Goal: Task Accomplishment & Management: Manage account settings

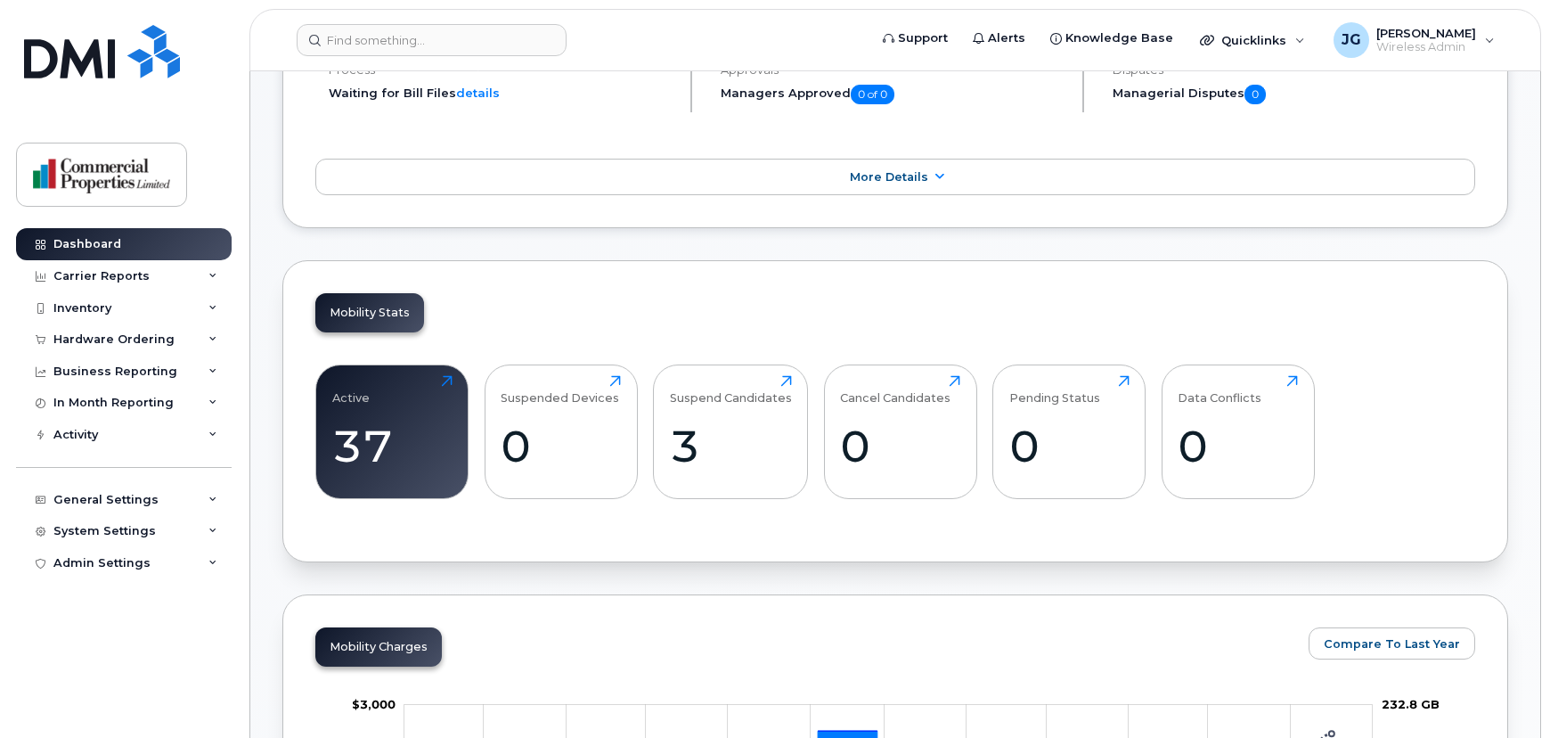
scroll to position [391, 0]
click at [379, 437] on div "37" at bounding box center [392, 445] width 120 height 53
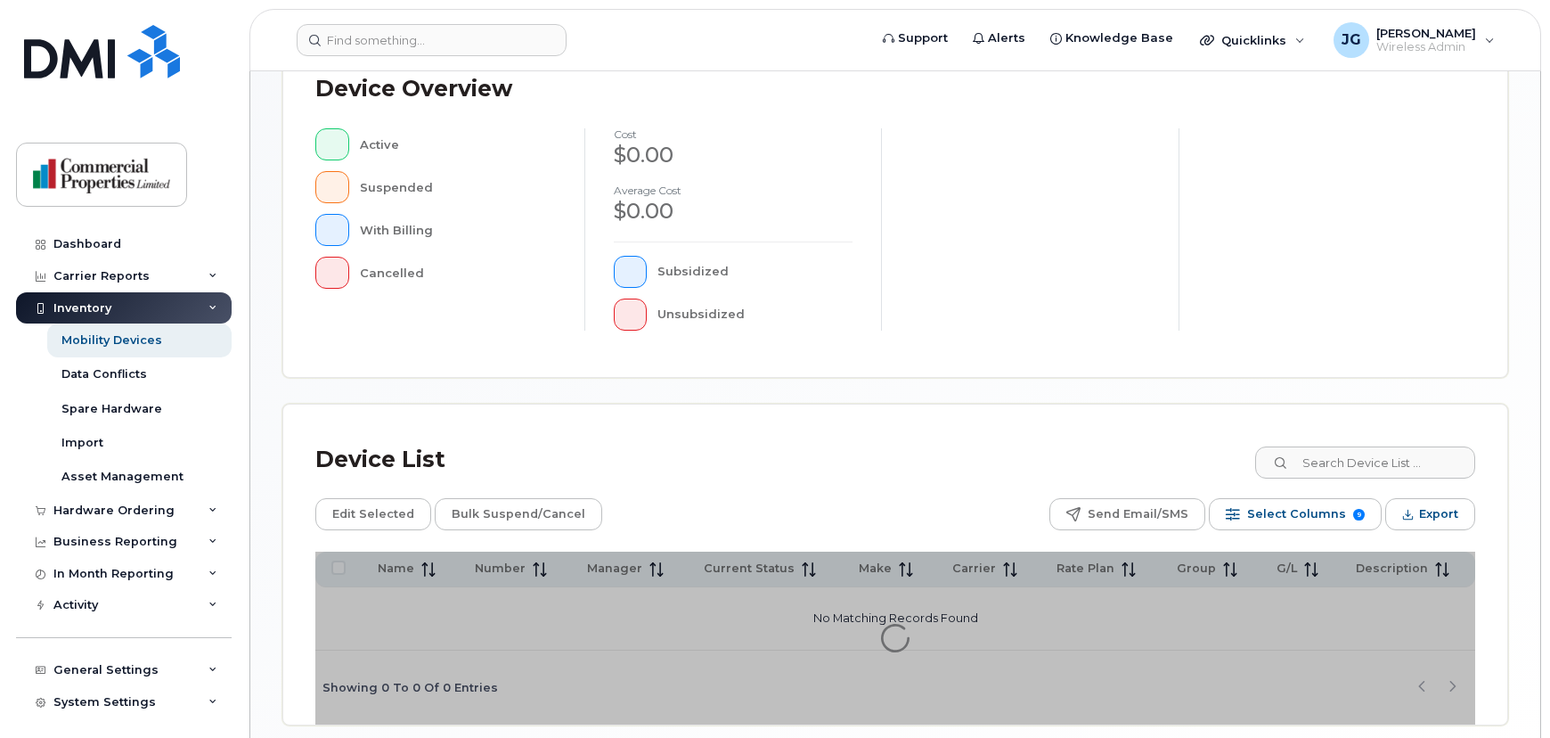
scroll to position [485, 0]
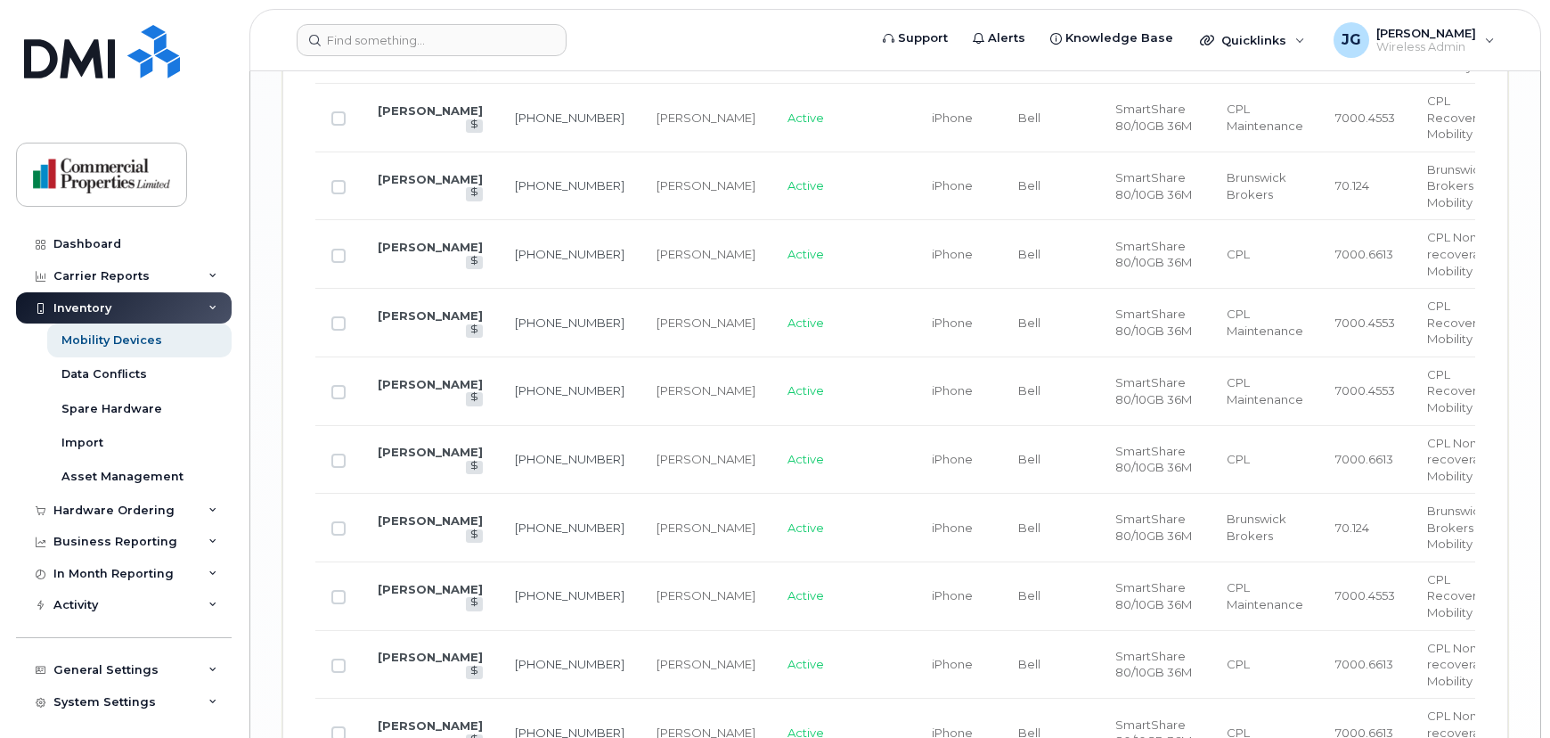
scroll to position [2654, 0]
click at [409, 443] on link "[PERSON_NAME]" at bounding box center [430, 450] width 105 height 14
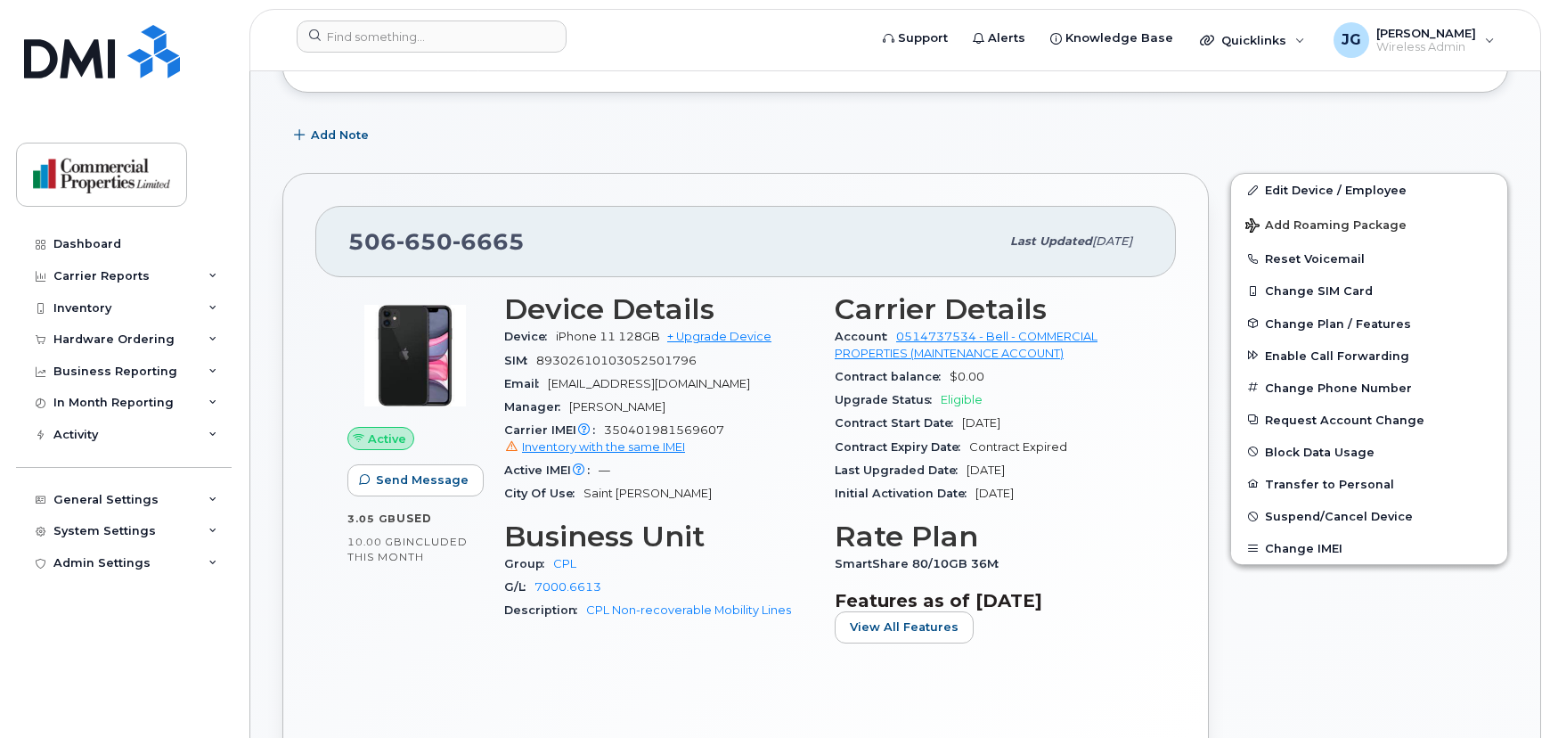
scroll to position [338, 0]
click at [1334, 186] on link "Edit Device / Employee" at bounding box center [1369, 189] width 276 height 32
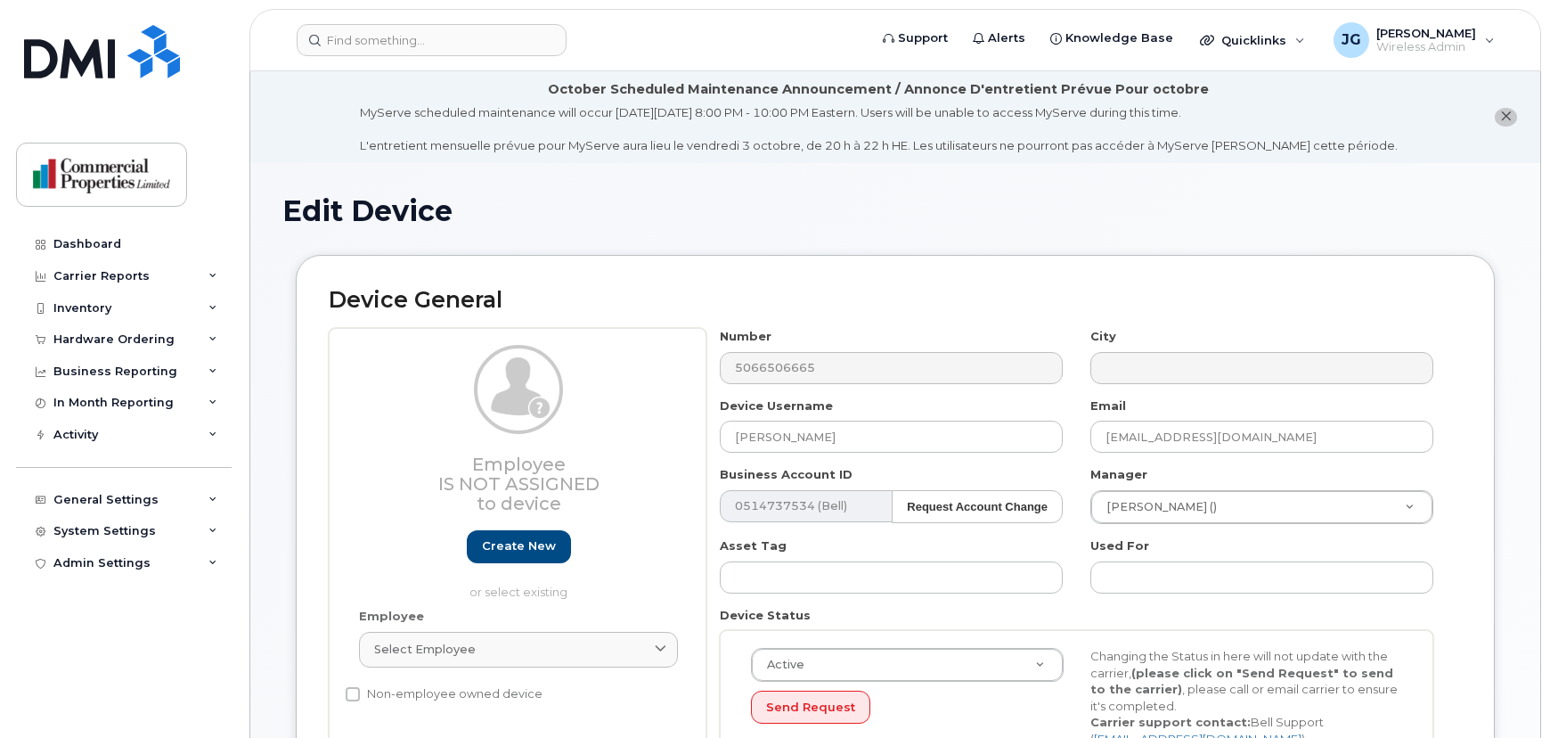
select select "4566309"
select select "4566312"
select select "4566315"
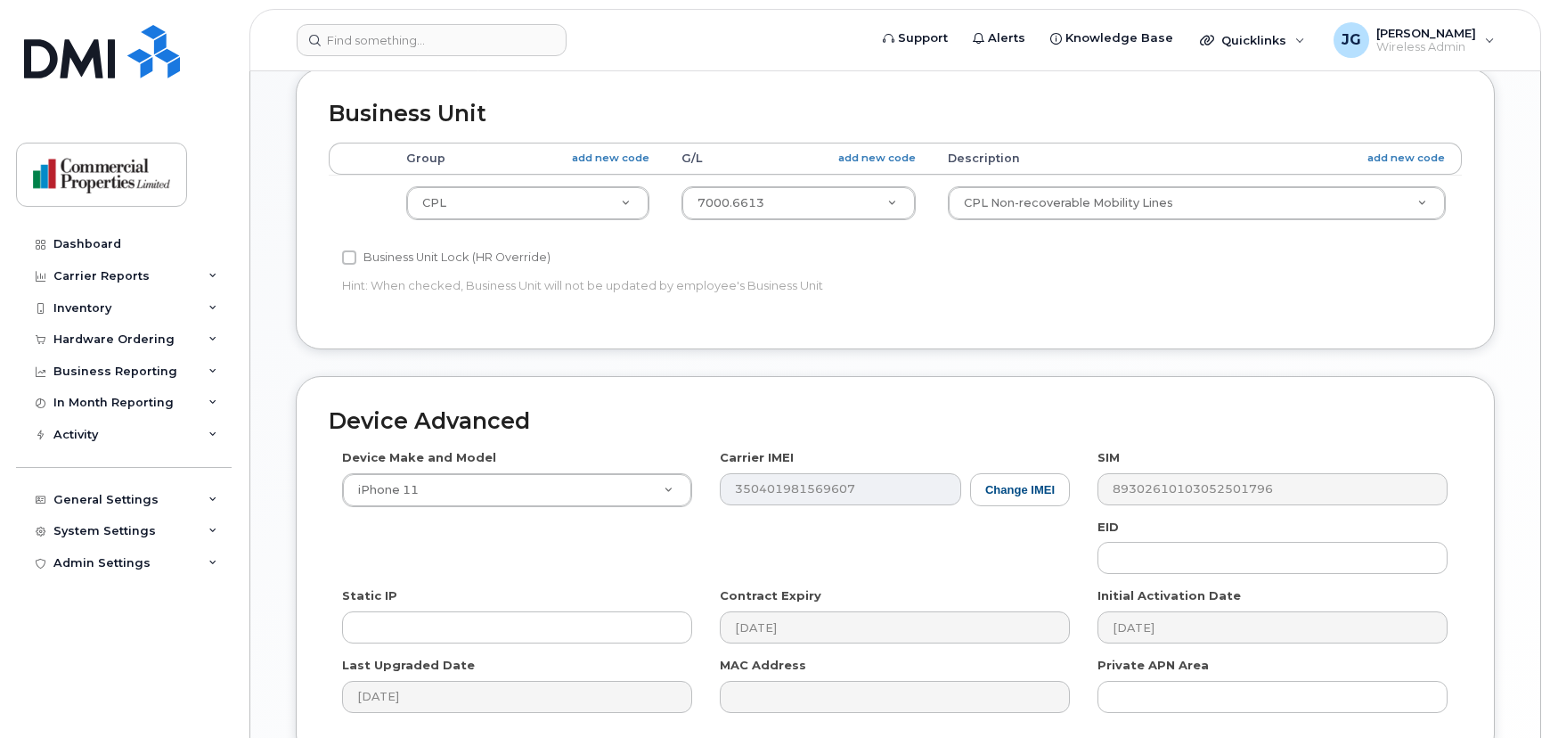
scroll to position [770, 0]
click at [1016, 493] on button "Change IMEI" at bounding box center [1020, 488] width 100 height 33
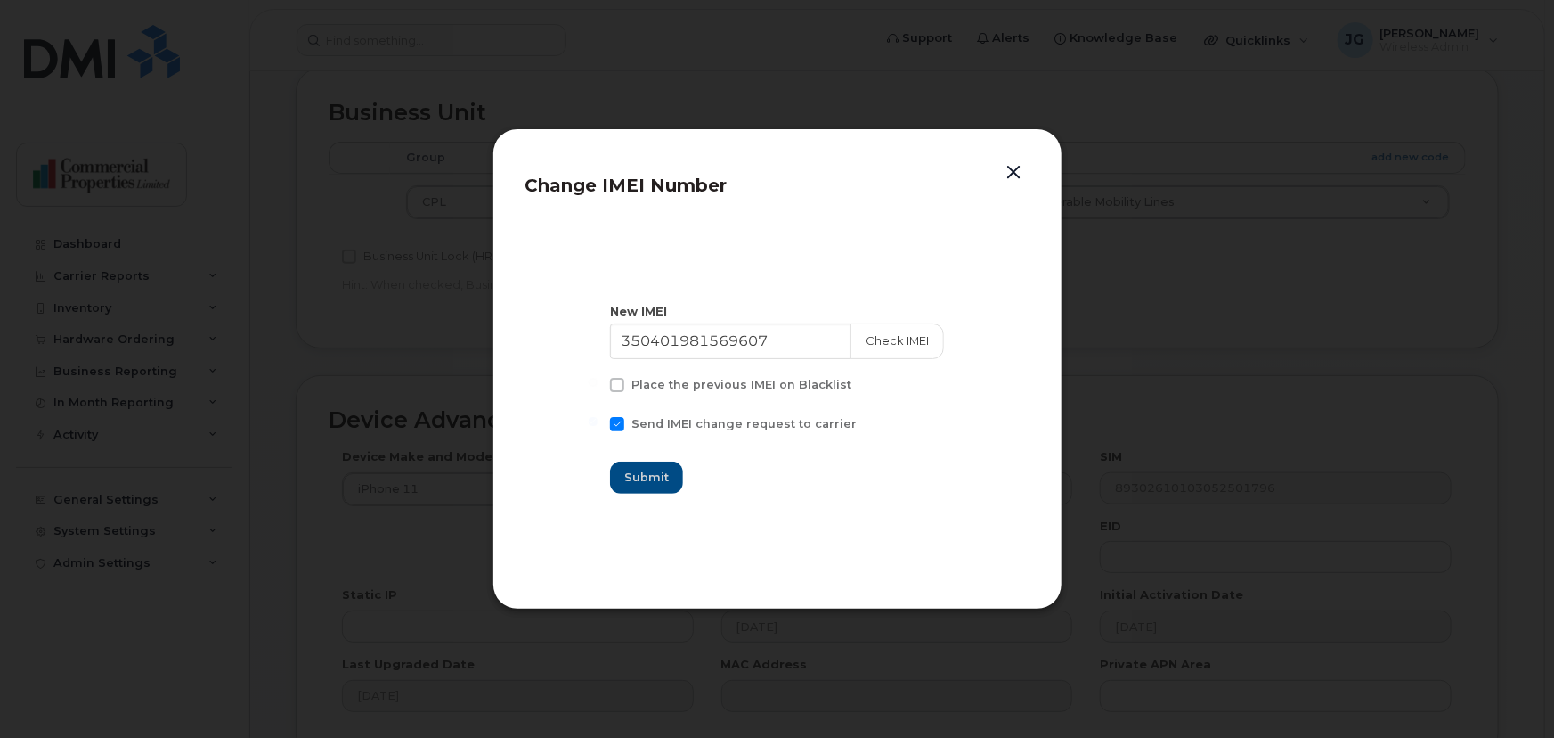
click at [1021, 159] on div "Change IMEI Number New IMEI [TECHNICAL_ID] Check IMEI Place the previous IMEI o…" at bounding box center [778, 368] width 570 height 481
click at [1020, 171] on button "button" at bounding box center [1014, 172] width 27 height 25
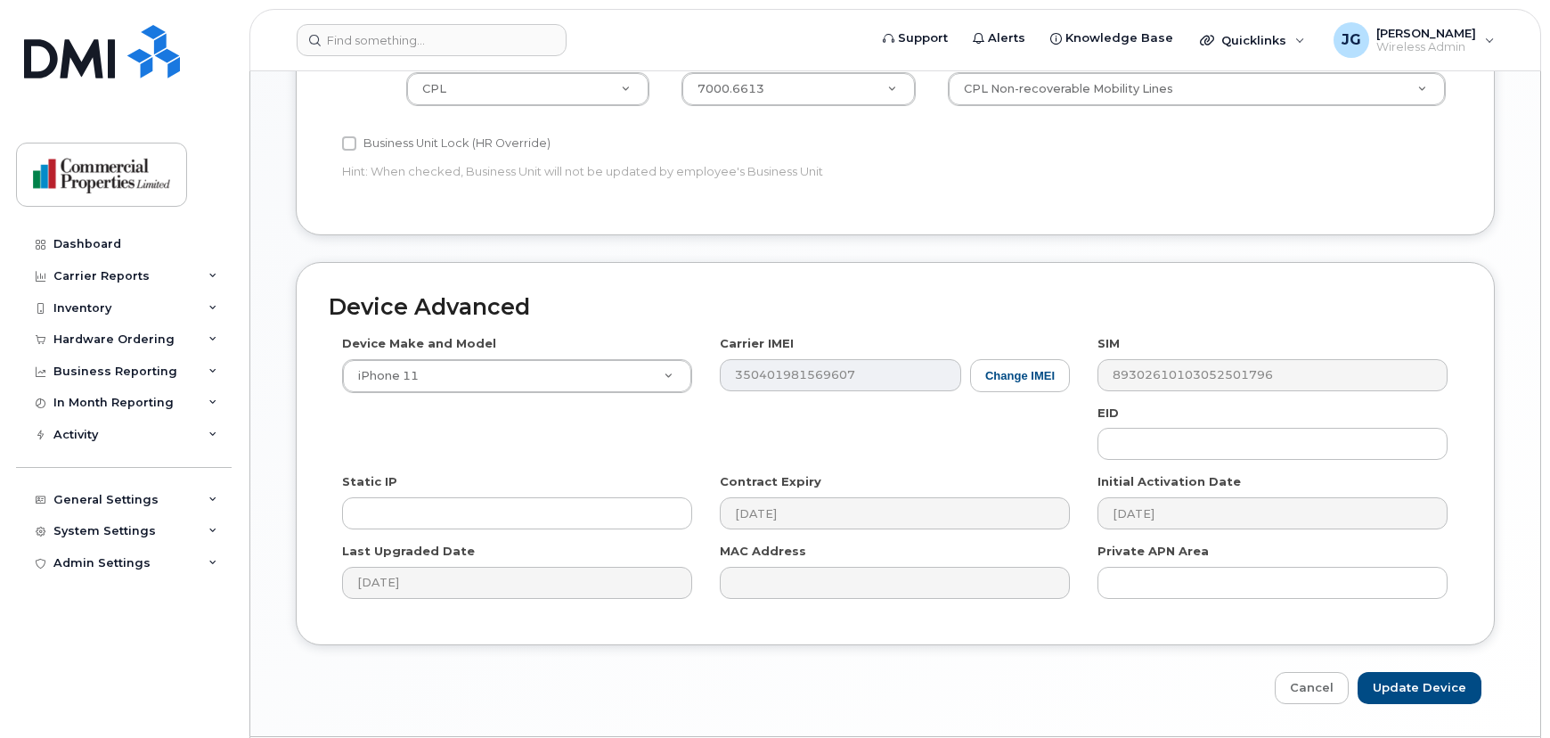
scroll to position [935, 0]
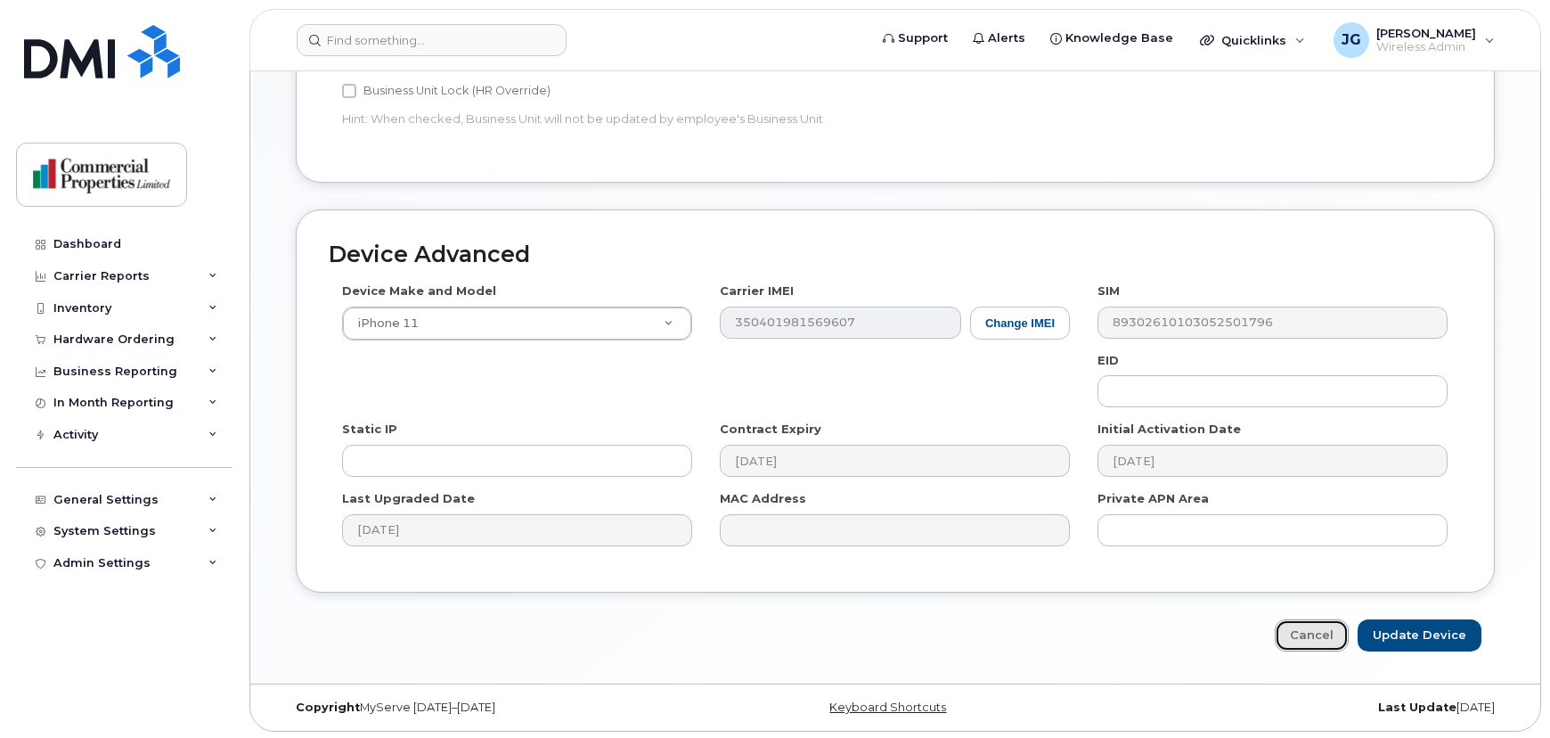
click at [1301, 624] on link "Cancel" at bounding box center [1312, 635] width 74 height 33
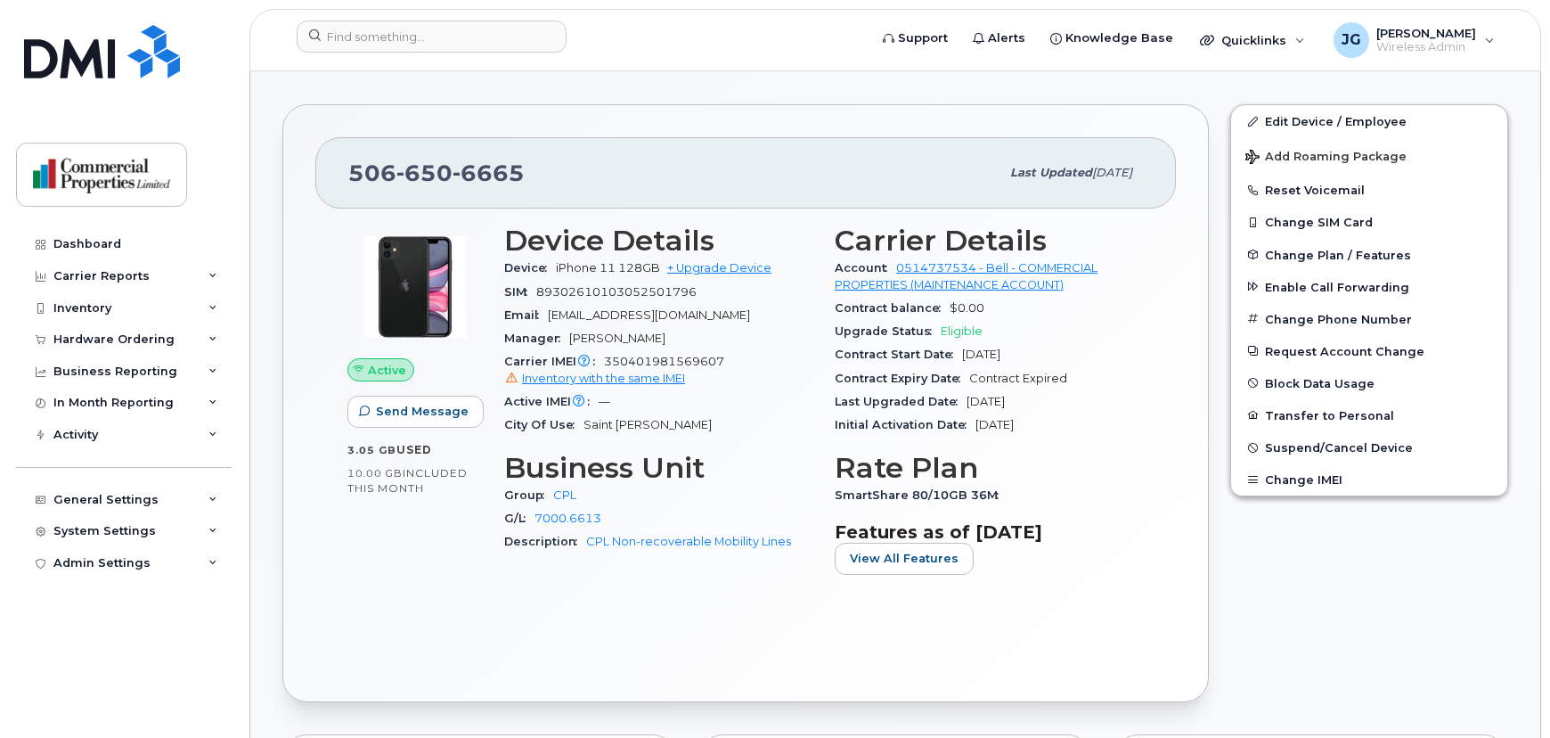
scroll to position [402, 0]
